Goal: Ask a question

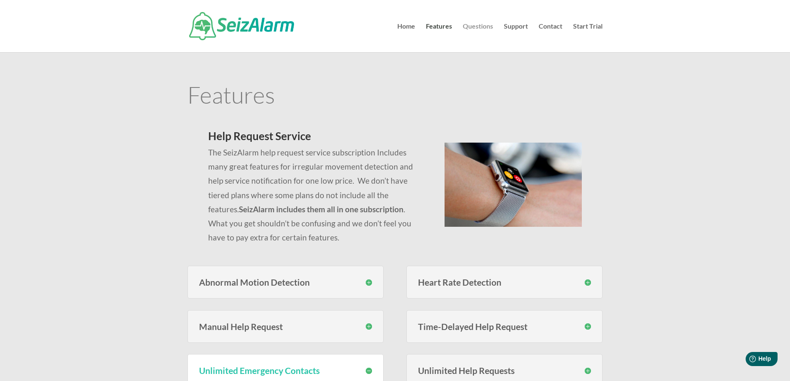
click at [481, 24] on link "Questions" at bounding box center [478, 37] width 30 height 29
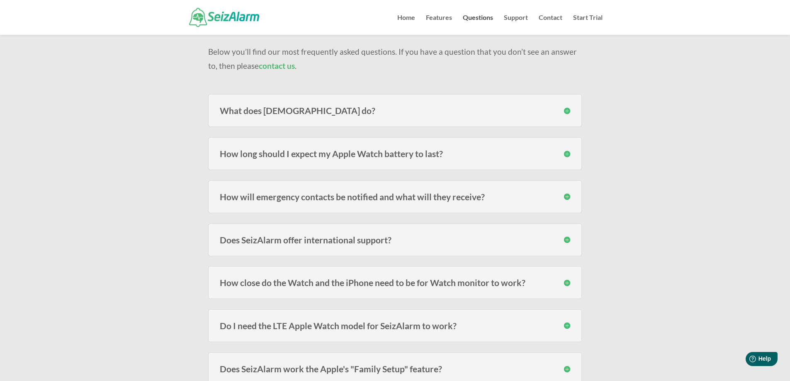
scroll to position [83, 0]
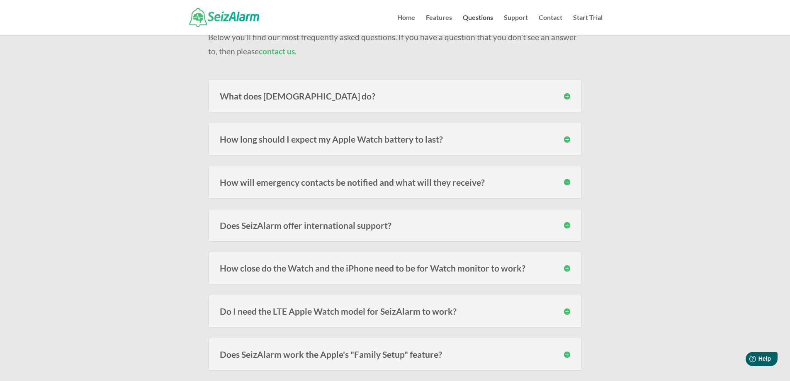
click at [568, 183] on h3 "How will emergency contacts be notified and what will they receive?" at bounding box center [395, 182] width 350 height 9
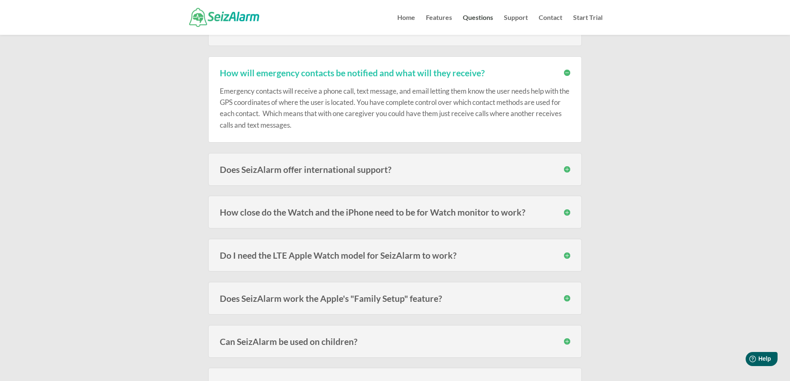
scroll to position [207, 0]
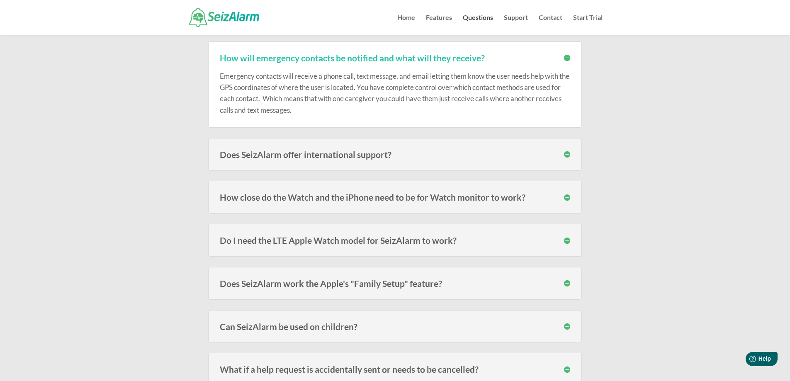
click at [566, 282] on h3 "Does SeizAlarm work the Apple's "Family Setup" feature?" at bounding box center [395, 283] width 350 height 9
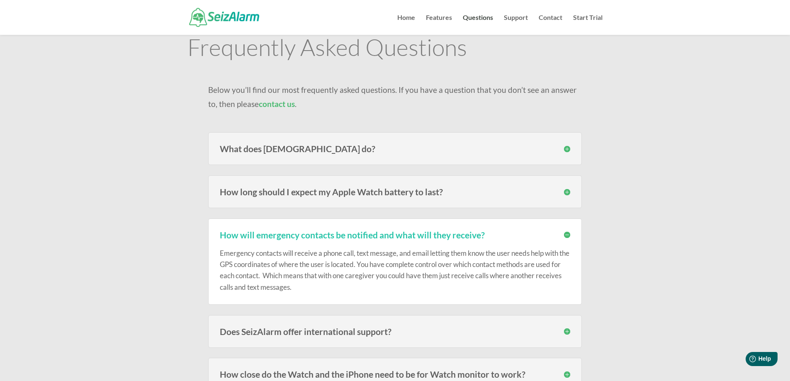
scroll to position [0, 0]
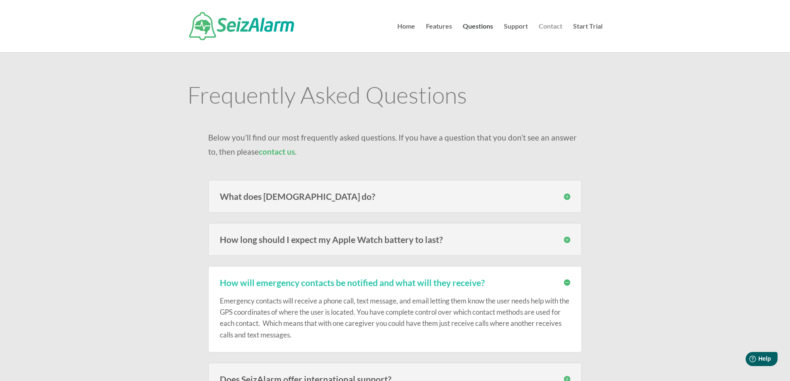
click at [548, 25] on link "Contact" at bounding box center [551, 37] width 24 height 29
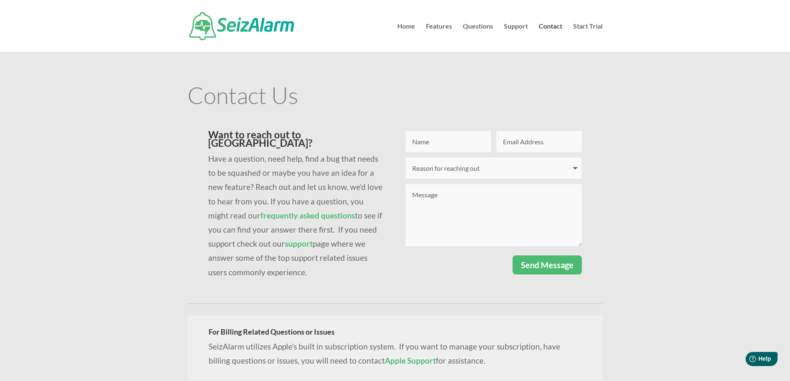
click at [470, 141] on input "Name" at bounding box center [448, 141] width 85 height 21
type input "[PERSON_NAME]"
type input "[EMAIL_ADDRESS][DOMAIN_NAME]"
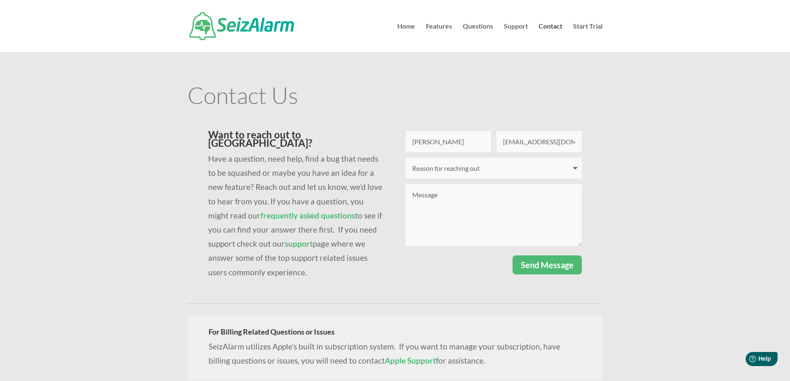
click at [565, 167] on select "Reason for reaching out I have a question I'm having issues logging in I need t…" at bounding box center [494, 168] width 176 height 21
select select "I have a question"
click at [406, 158] on select "Reason for reaching out I have a question I'm having issues logging in I need t…" at bounding box center [494, 168] width 176 height 21
click at [471, 200] on textarea "Message" at bounding box center [494, 215] width 176 height 62
click at [540, 228] on textarea "I am a school nurse and have some questions about your app and how it notifies …" at bounding box center [494, 215] width 176 height 62
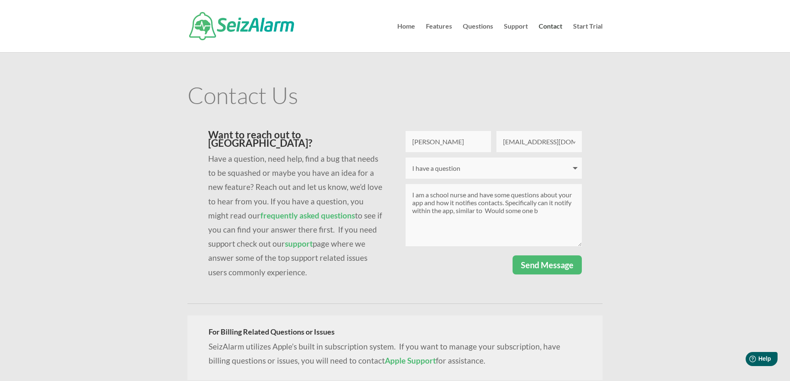
click at [499, 169] on select "Reason for reaching out I have a question I'm having issues logging in I need t…" at bounding box center [494, 168] width 176 height 21
click at [565, 209] on textarea "I am a school nurse and have some questions about your app and how it notifies …" at bounding box center [494, 215] width 176 height 62
click at [486, 212] on textarea "I am a school nurse and have some questions about your app and how it notifies …" at bounding box center [494, 215] width 176 height 62
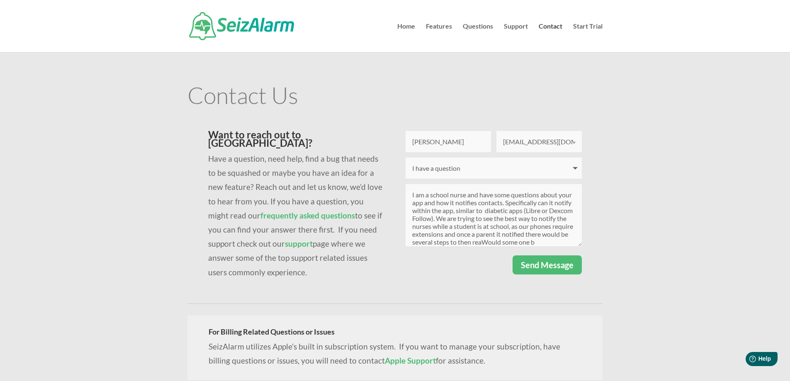
scroll to position [8, 0]
click at [548, 221] on textarea "I am a school nurse and have some questions about your app and how it notifies …" at bounding box center [494, 215] width 176 height 62
click at [550, 228] on textarea "I am a school nurse and have some questions about your app and how it notifies …" at bounding box center [494, 215] width 176 height 62
click at [538, 235] on textarea "I am a school nurse and have some questions about your app and how it notifies …" at bounding box center [494, 215] width 176 height 62
click at [516, 235] on textarea "I am a school nurse and have some questions about your app and how it notifies …" at bounding box center [494, 215] width 176 height 62
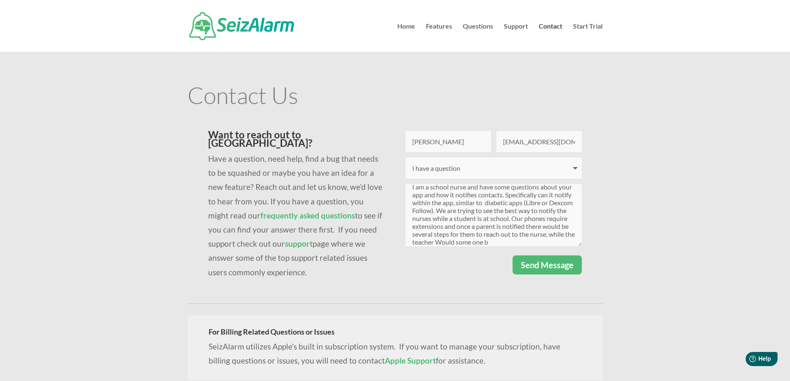
scroll to position [22, 0]
drag, startPoint x: 430, startPoint y: 243, endPoint x: 448, endPoint y: 229, distance: 22.9
click at [448, 229] on textarea "I am a school nurse and have some questions about your app and how it notifies …" at bounding box center [494, 215] width 176 height 62
type textarea "I am a school nurse and have some questions about your app and how it notifies …"
